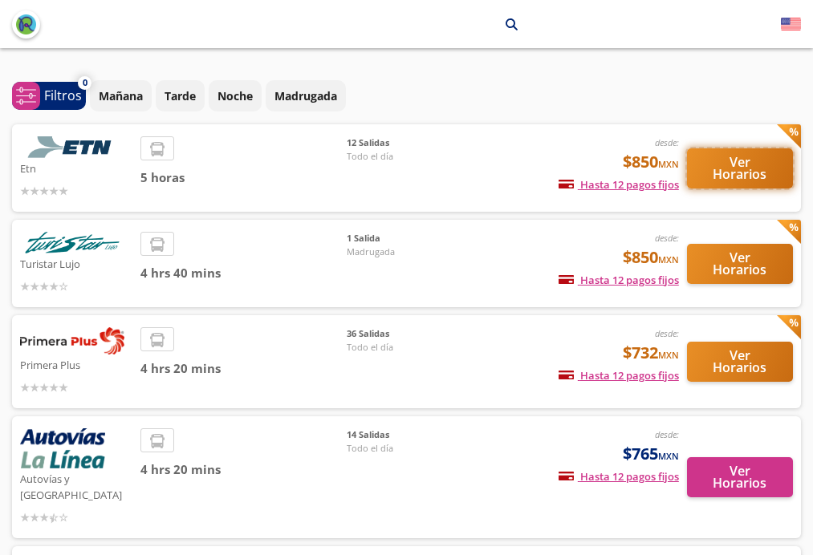
click at [736, 160] on button "Ver Horarios" at bounding box center [740, 168] width 106 height 40
click at [174, 94] on p "Tarde" at bounding box center [179, 95] width 31 height 17
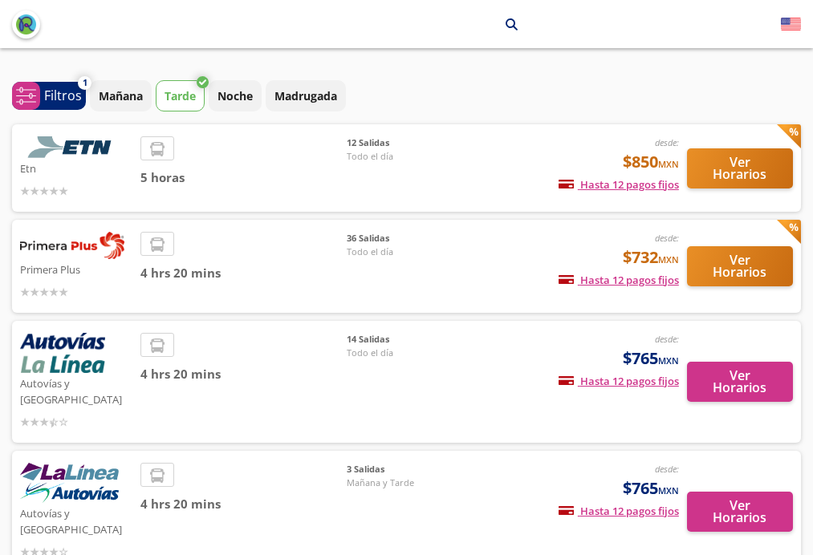
click at [174, 94] on p "Tarde" at bounding box center [179, 95] width 31 height 17
click at [724, 169] on button "Ver Horarios" at bounding box center [740, 168] width 106 height 40
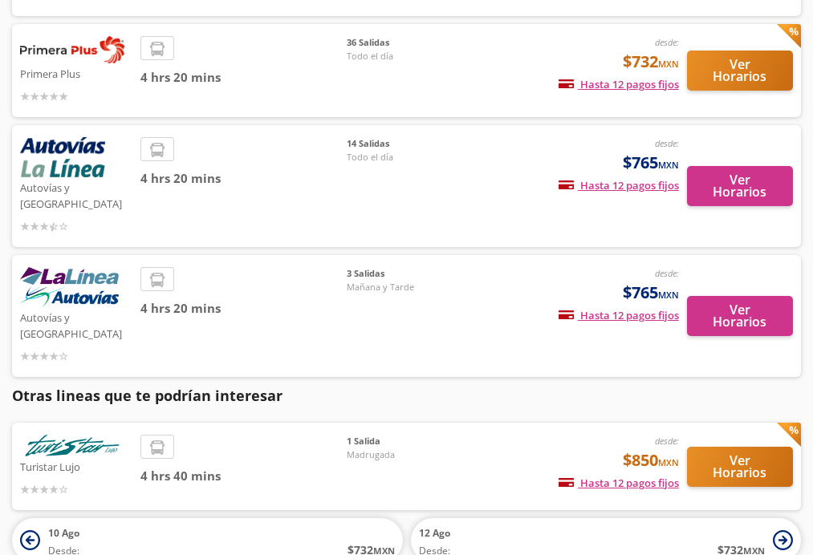
scroll to position [91, 0]
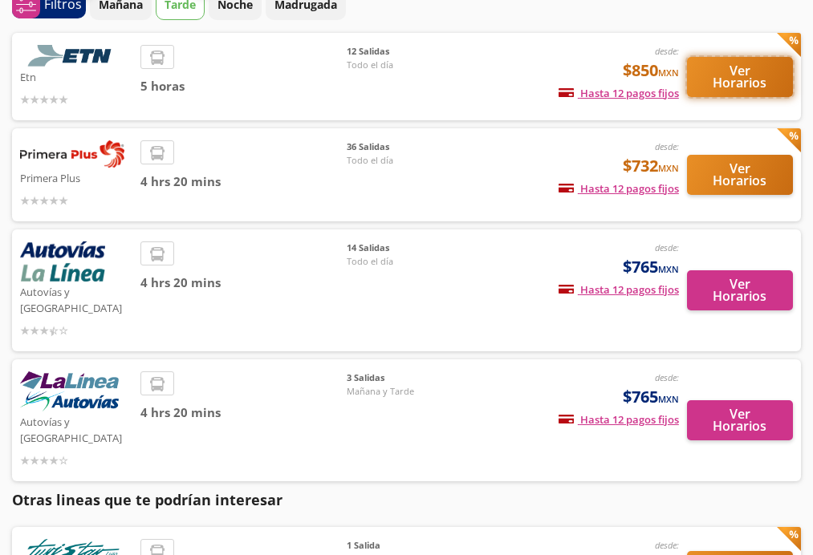
click at [738, 78] on button "Ver Horarios" at bounding box center [740, 77] width 106 height 40
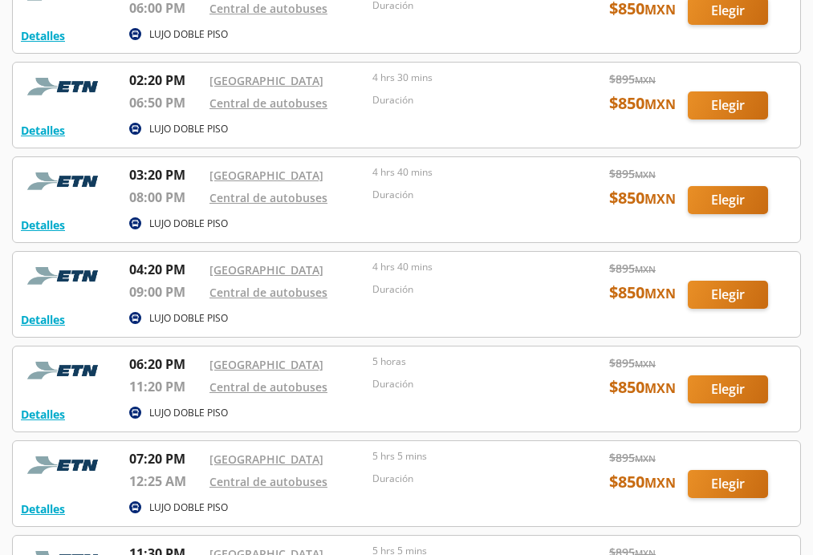
scroll to position [562, 0]
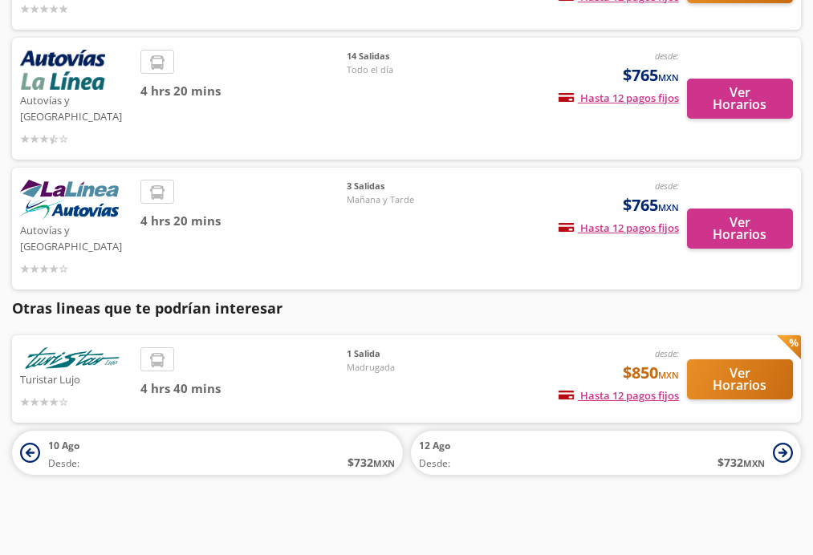
scroll to position [91, 0]
